Goal: Task Accomplishment & Management: Complete application form

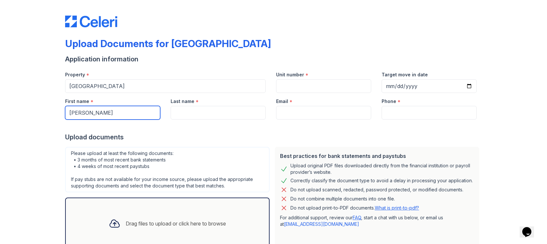
type input "[PERSON_NAME]"
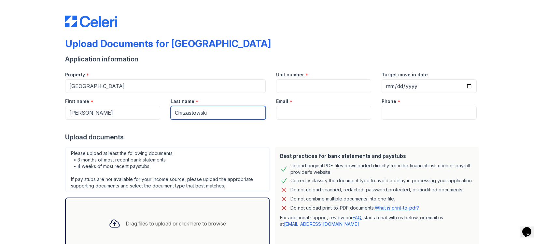
type input "Chrzastowski"
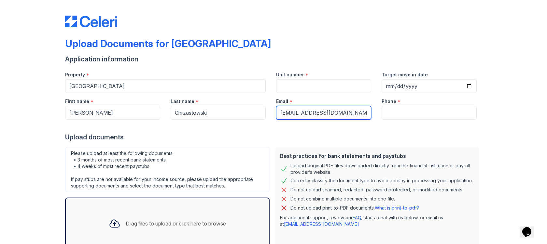
type input "[EMAIL_ADDRESS][DOMAIN_NAME]"
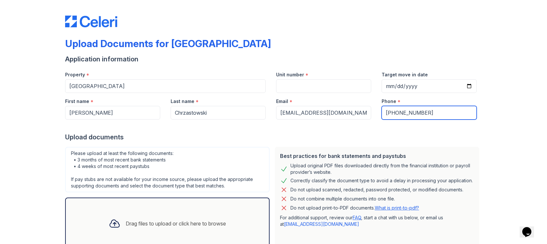
type input "[PHONE_NUMBER]"
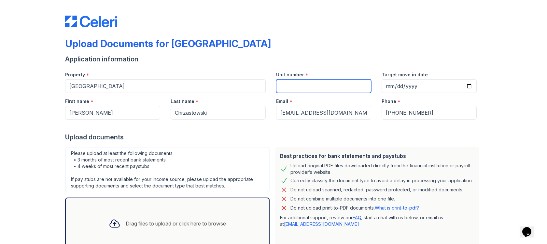
click at [290, 89] on input "Unit number" at bounding box center [323, 86] width 95 height 14
type input "2209"
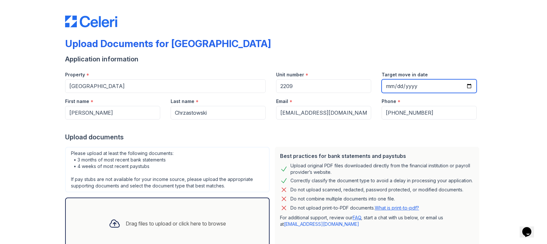
click at [390, 88] on input "Target move in date" at bounding box center [428, 86] width 95 height 14
type input "[DATE]"
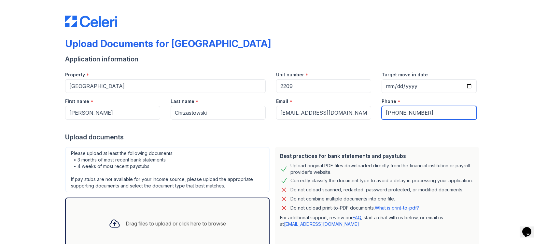
click at [457, 114] on input "[PHONE_NUMBER]" at bounding box center [428, 113] width 95 height 14
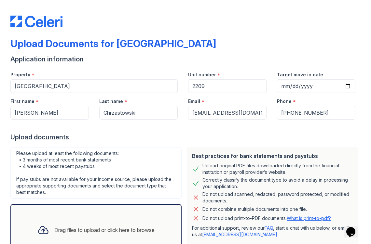
drag, startPoint x: 1, startPoint y: 51, endPoint x: 25, endPoint y: 50, distance: 23.8
click at [28, 49] on div "Upload Documents for [GEOGRAPHIC_DATA] Application information Property * [GEOG…" at bounding box center [185, 122] width 371 height 244
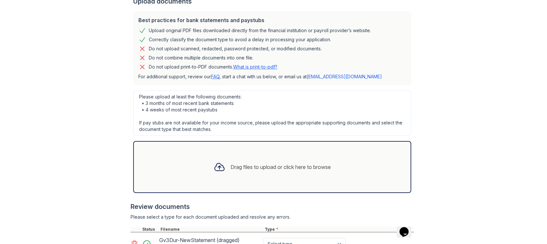
scroll to position [234, 0]
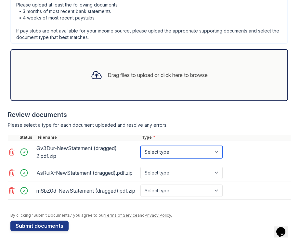
select select "bank_statement"
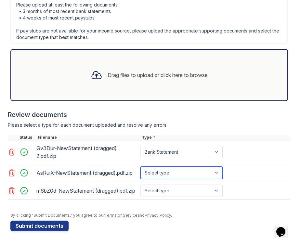
select select "bank_statement"
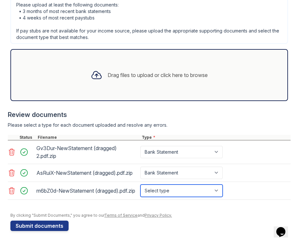
select select "bank_statement"
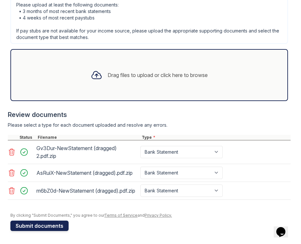
click at [35, 226] on button "Submit documents" at bounding box center [39, 226] width 58 height 10
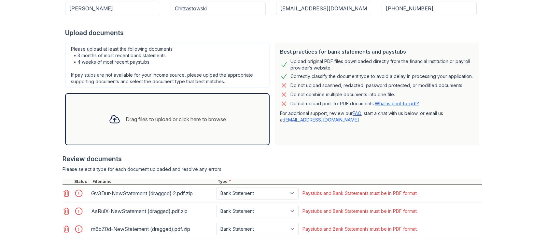
scroll to position [136, 0]
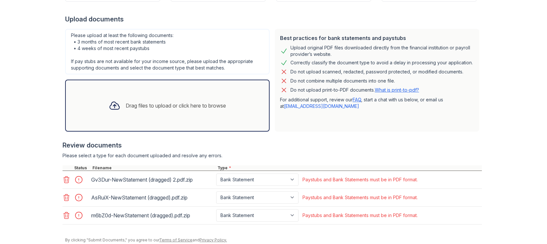
click at [397, 90] on link "What is print-to-pdf?" at bounding box center [397, 90] width 44 height 6
click at [62, 180] on icon at bounding box center [66, 180] width 8 height 8
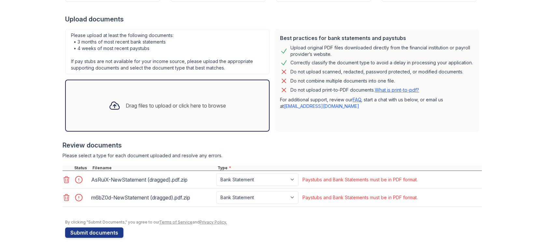
click at [64, 181] on icon at bounding box center [66, 180] width 8 height 8
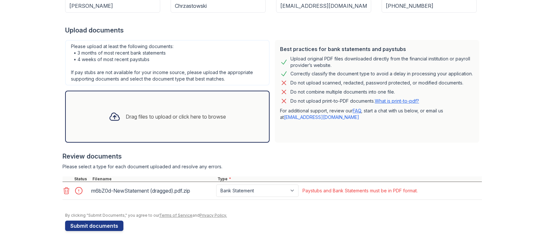
click at [63, 191] on icon at bounding box center [66, 191] width 8 height 8
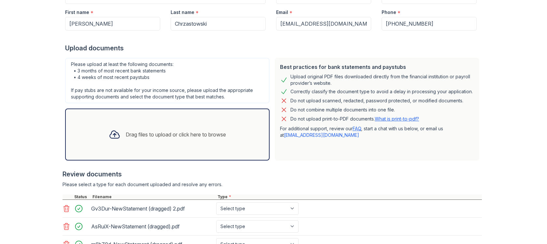
scroll to position [161, 0]
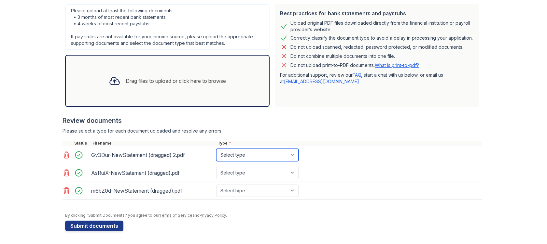
select select "bank_statement"
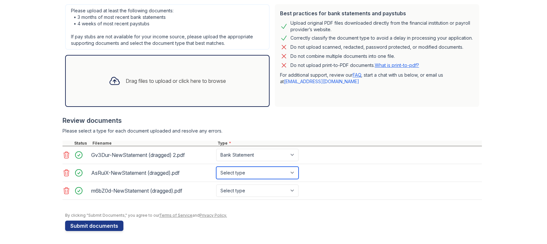
select select "bank_statement"
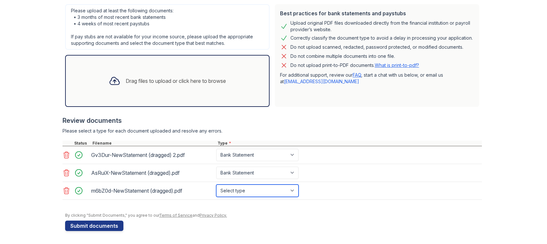
select select "bank_statement"
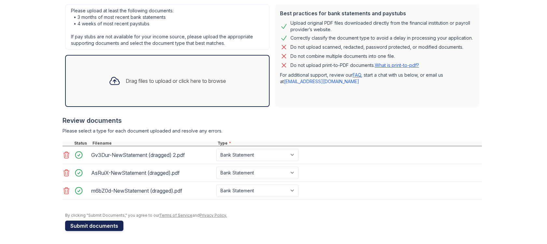
click at [95, 227] on button "Submit documents" at bounding box center [94, 226] width 58 height 10
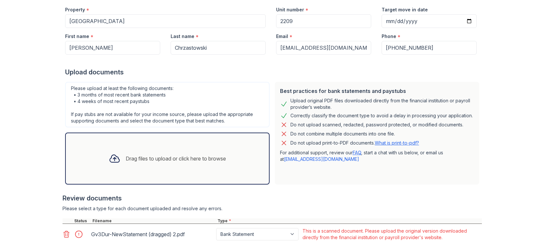
scroll to position [171, 0]
